Goal: Information Seeking & Learning: Learn about a topic

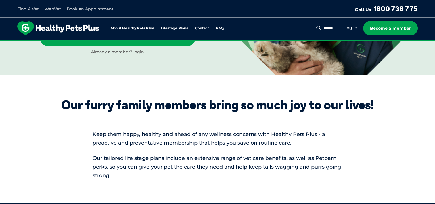
scroll to position [109, 0]
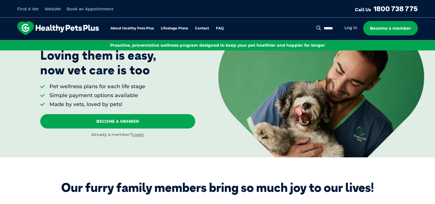
click at [311, 119] on img at bounding box center [321, 88] width 206 height 137
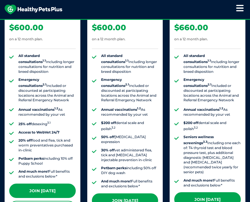
scroll to position [604, 0]
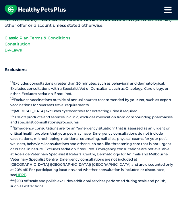
scroll to position [533, 0]
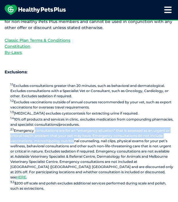
drag, startPoint x: 59, startPoint y: 131, endPoint x: 34, endPoint y: 126, distance: 25.2
click at [34, 126] on p "1.1 Excludes consultations greater than 20 minutes, such as behavioral and derm…" at bounding box center [91, 136] width 163 height 109
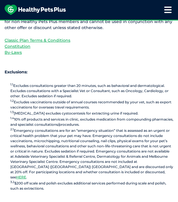
drag, startPoint x: 34, startPoint y: 126, endPoint x: 21, endPoint y: 121, distance: 14.7
click at [21, 121] on p "1.1 Excludes consultations greater than 20 minutes, such as behavioral and derm…" at bounding box center [91, 136] width 163 height 109
click at [63, 152] on p "1.1 Excludes consultations greater than 20 minutes, such as behavioral and derm…" at bounding box center [91, 136] width 163 height 109
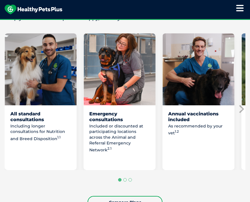
scroll to position [455, 0]
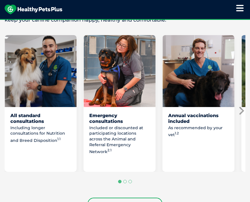
click at [241, 107] on icon "Next slide" at bounding box center [241, 110] width 9 height 9
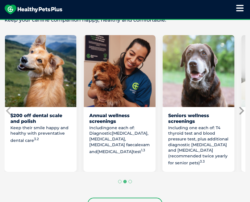
click at [241, 108] on icon "Next slide" at bounding box center [241, 110] width 5 height 8
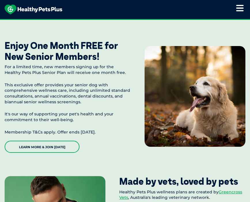
scroll to position [641, 0]
